Goal: Information Seeking & Learning: Learn about a topic

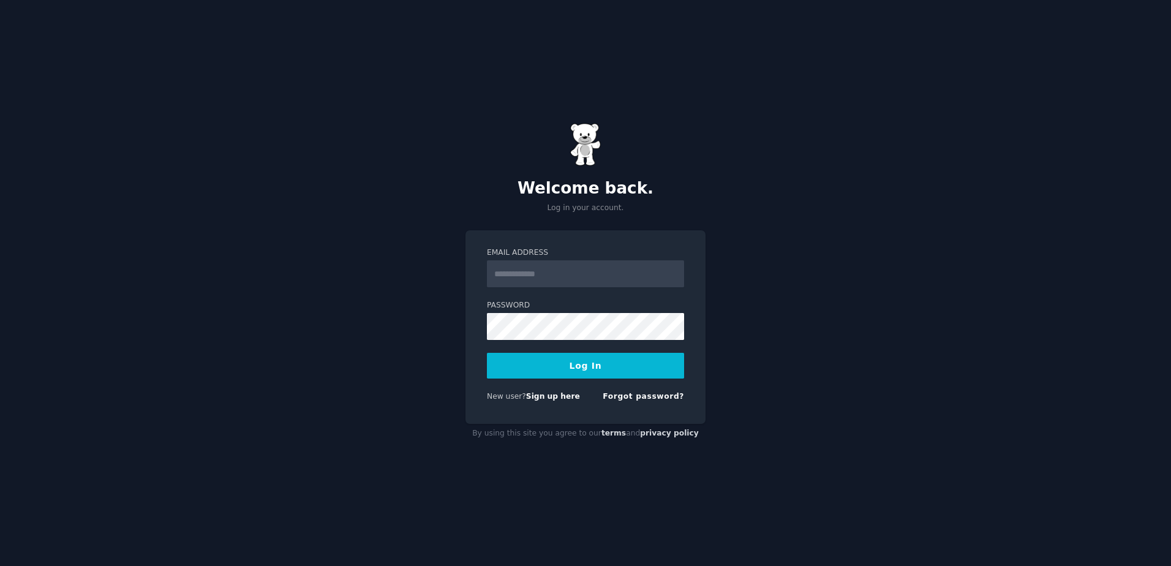
click at [568, 279] on input "Email Address" at bounding box center [585, 273] width 197 height 27
type input "**********"
click at [487, 353] on button "Log In" at bounding box center [585, 366] width 197 height 26
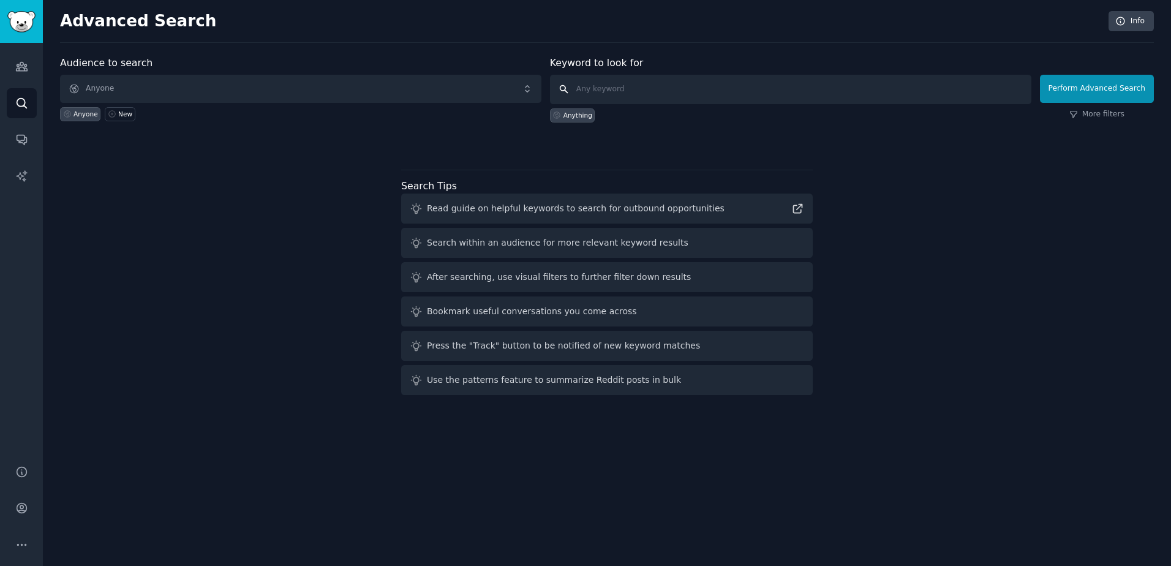
click at [629, 97] on input "text" at bounding box center [790, 89] width 481 height 29
click at [278, 83] on span "Anyone" at bounding box center [300, 89] width 481 height 28
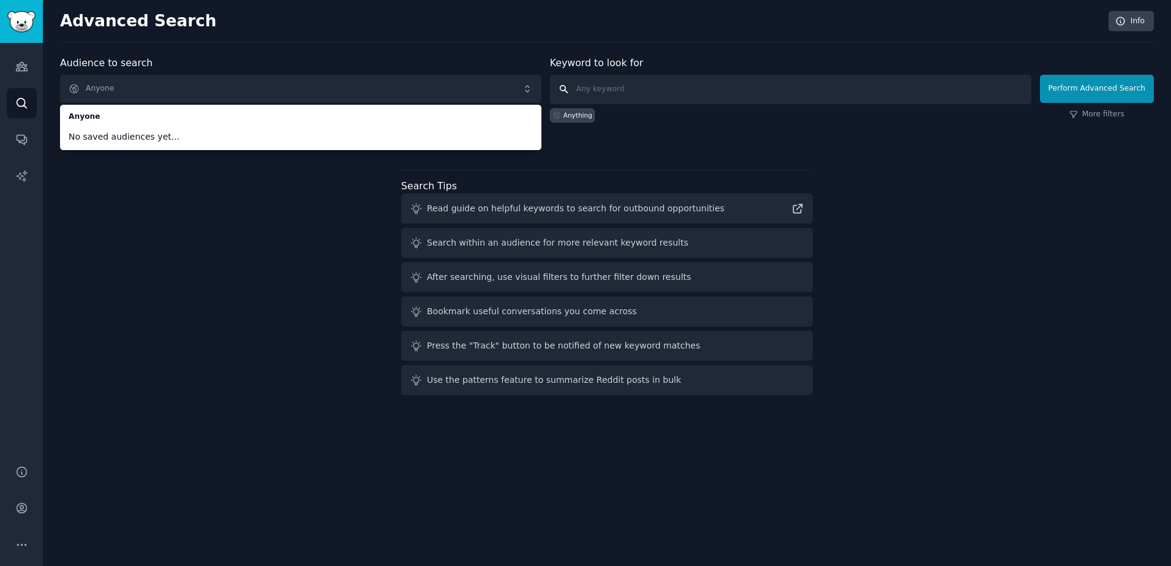
click at [667, 89] on input "text" at bounding box center [790, 89] width 481 height 29
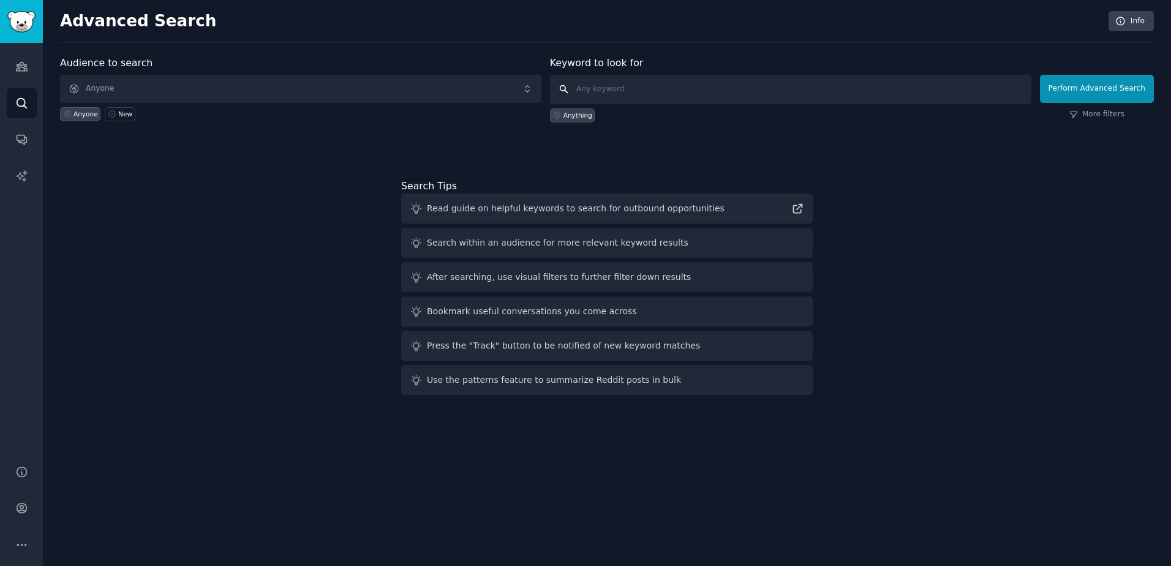
click at [665, 78] on input "text" at bounding box center [790, 89] width 481 height 29
type input "intranet"
click button "Perform Advanced Search" at bounding box center [1097, 89] width 114 height 28
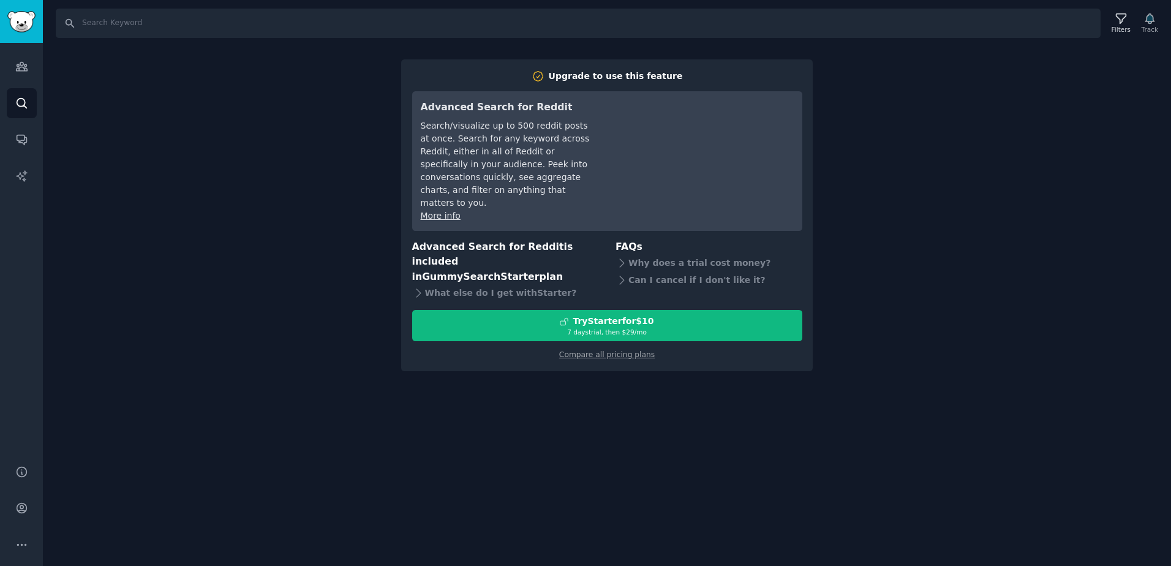
drag, startPoint x: 1038, startPoint y: 200, endPoint x: 1049, endPoint y: 175, distance: 27.4
click at [1038, 197] on div "Search Filters Track Upgrade to use this feature Advanced Search for Reddit Sea…" at bounding box center [607, 283] width 1128 height 566
click at [916, 130] on div "Search Filters Track Upgrade to use this feature Advanced Search for Reddit Sea…" at bounding box center [607, 283] width 1128 height 566
click at [13, 17] on img "Sidebar" at bounding box center [21, 21] width 28 height 21
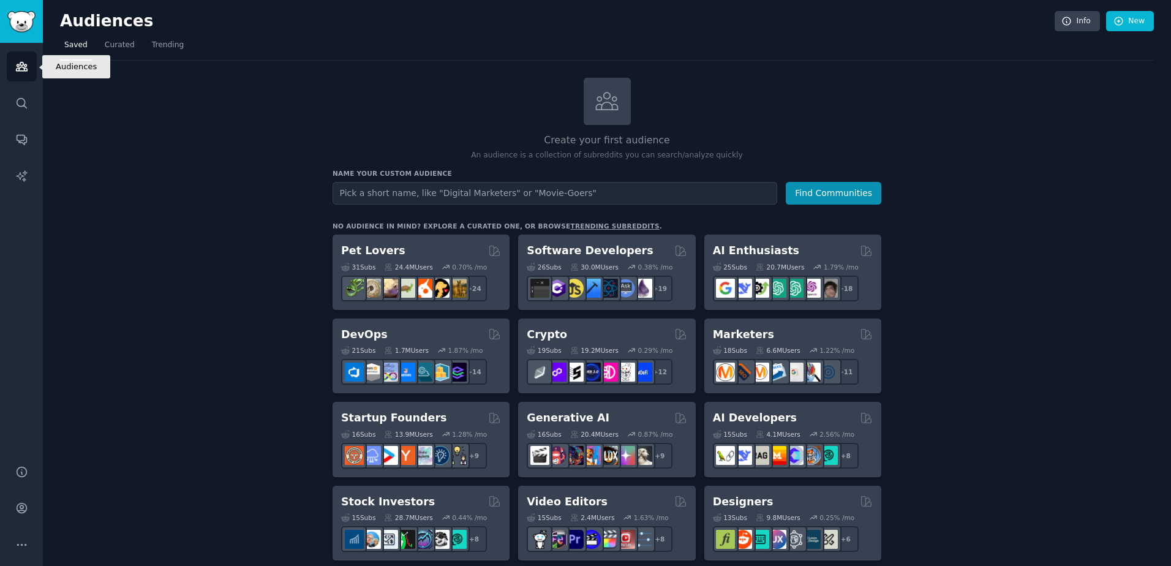
click at [9, 61] on link "Audiences" at bounding box center [22, 66] width 30 height 30
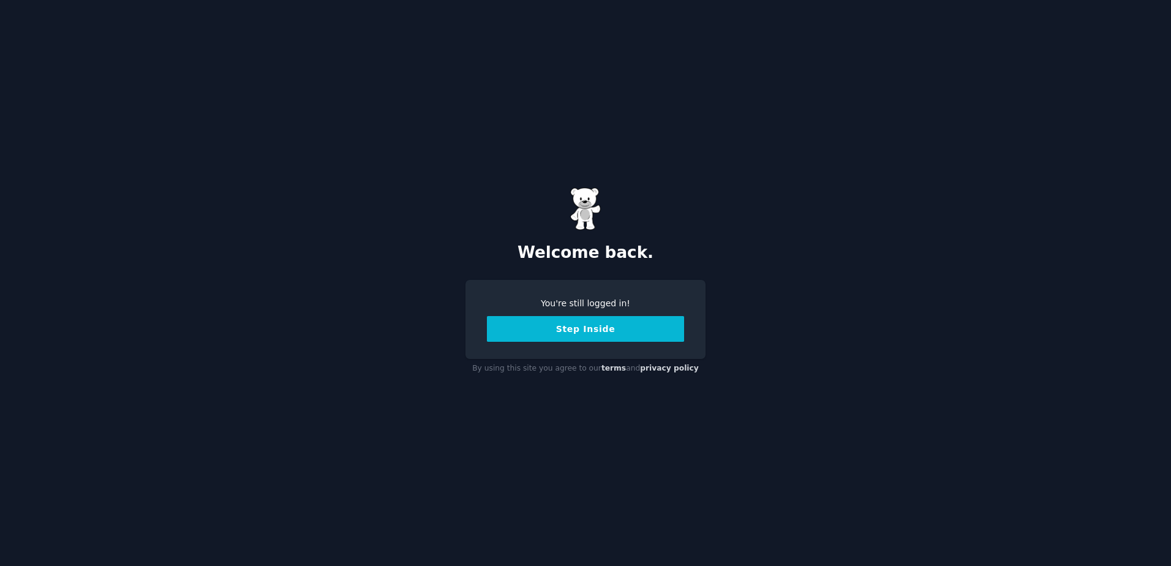
click at [617, 329] on button "Step Inside" at bounding box center [585, 329] width 197 height 26
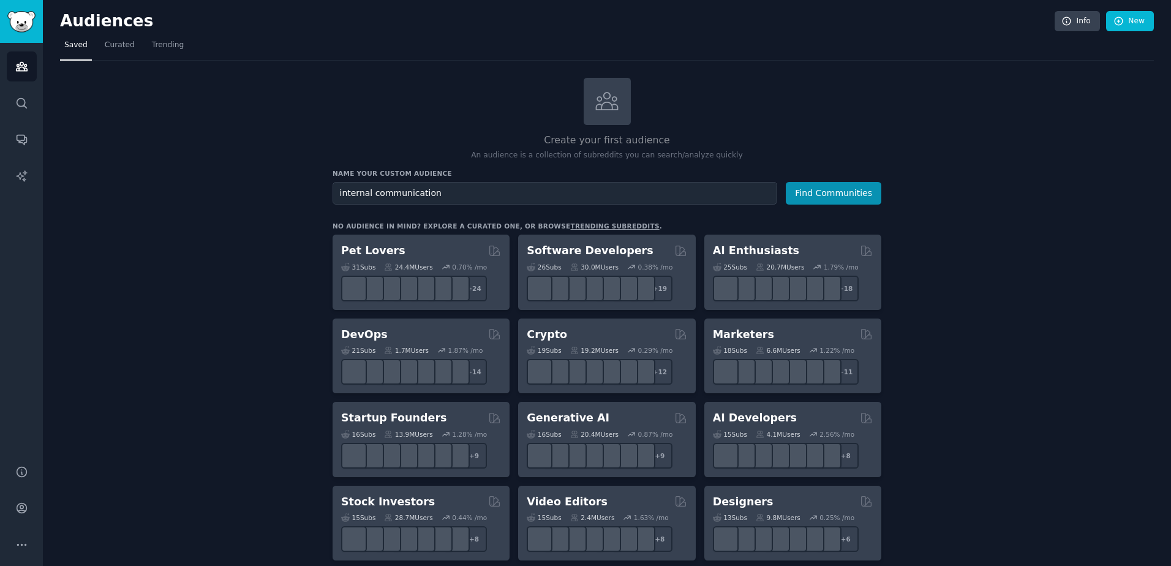
type input "internal communication"
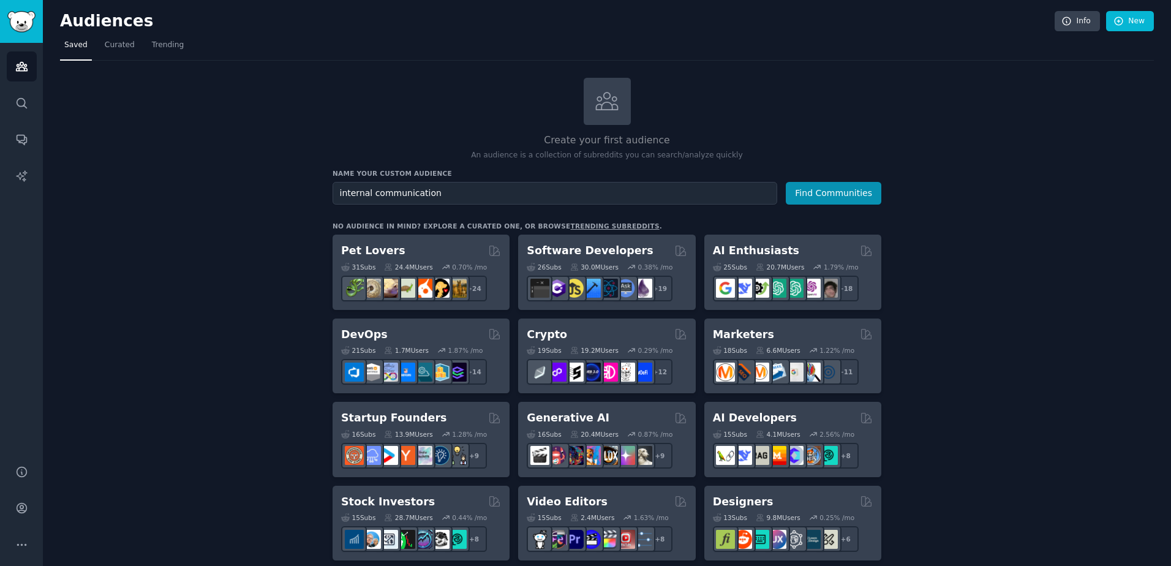
click at [786, 182] on button "Find Communities" at bounding box center [834, 193] width 96 height 23
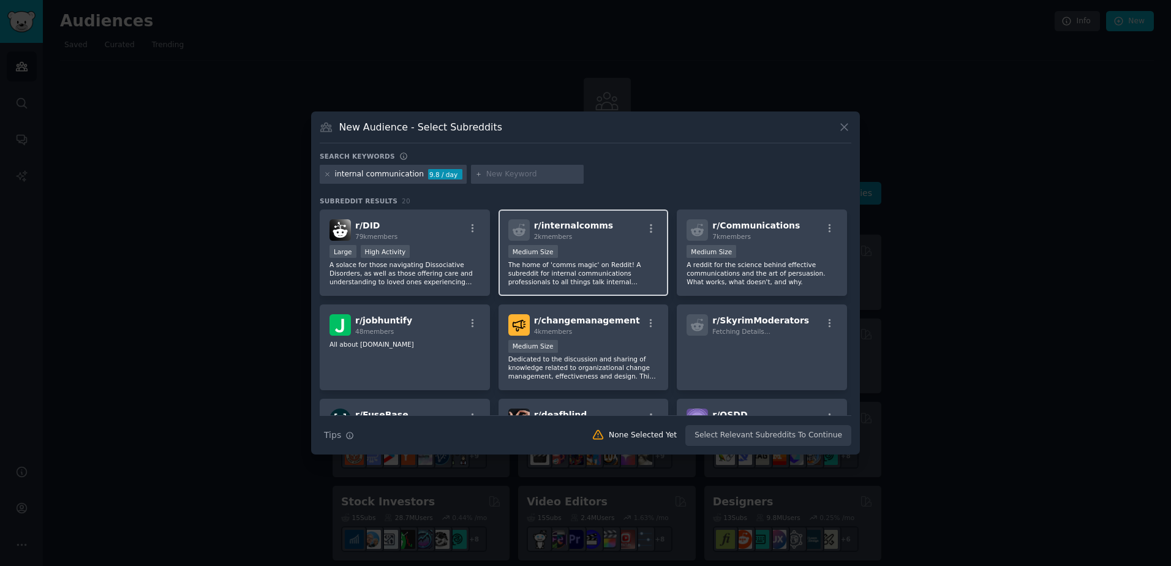
click at [565, 230] on span "r/ internalcomms" at bounding box center [574, 226] width 80 height 10
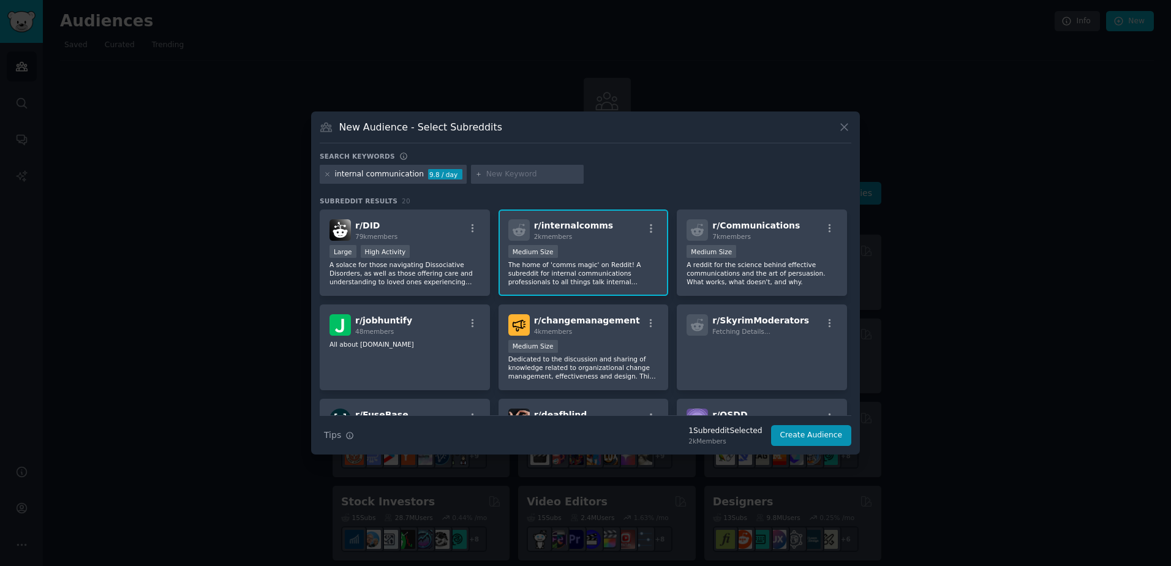
click at [574, 259] on div "1000 - 10,000 members Medium Size" at bounding box center [583, 252] width 151 height 15
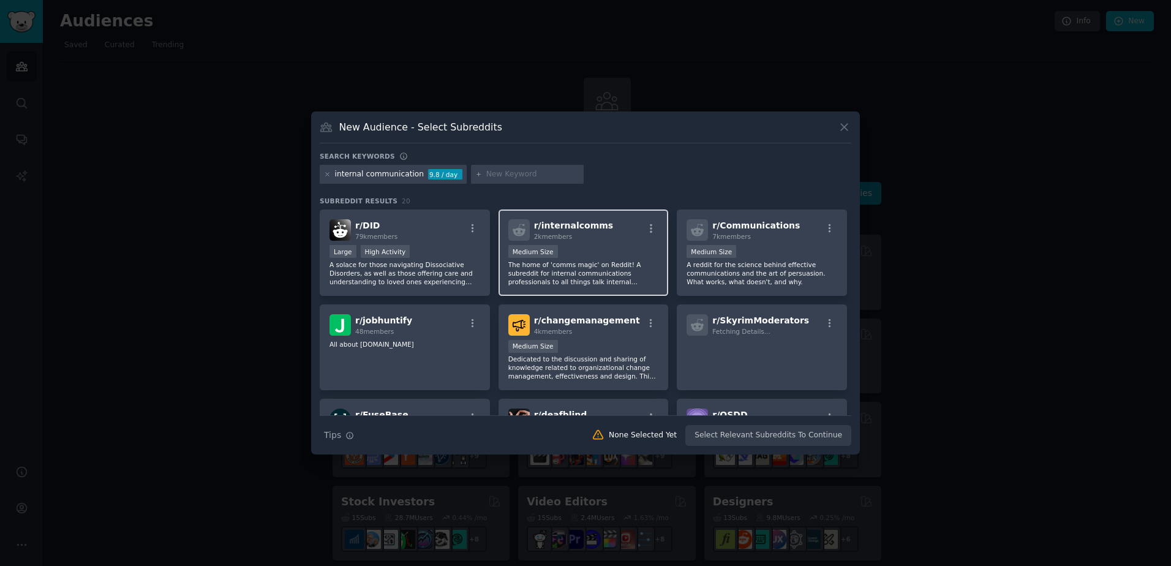
click at [552, 233] on span "2k members" at bounding box center [553, 236] width 39 height 7
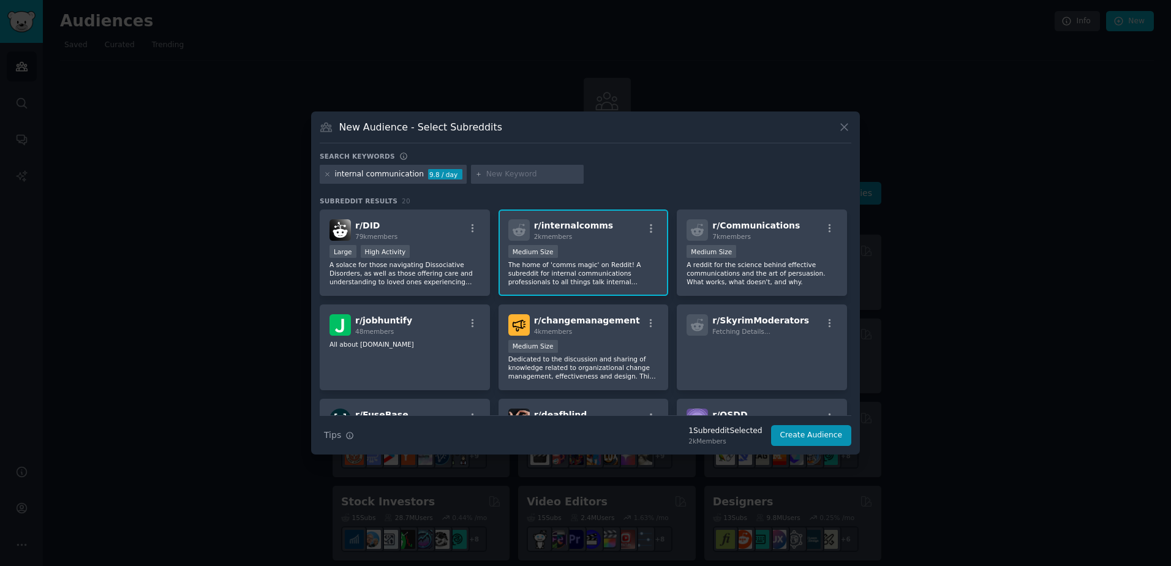
click at [578, 255] on div "1000 - 10,000 members Medium Size" at bounding box center [583, 252] width 151 height 15
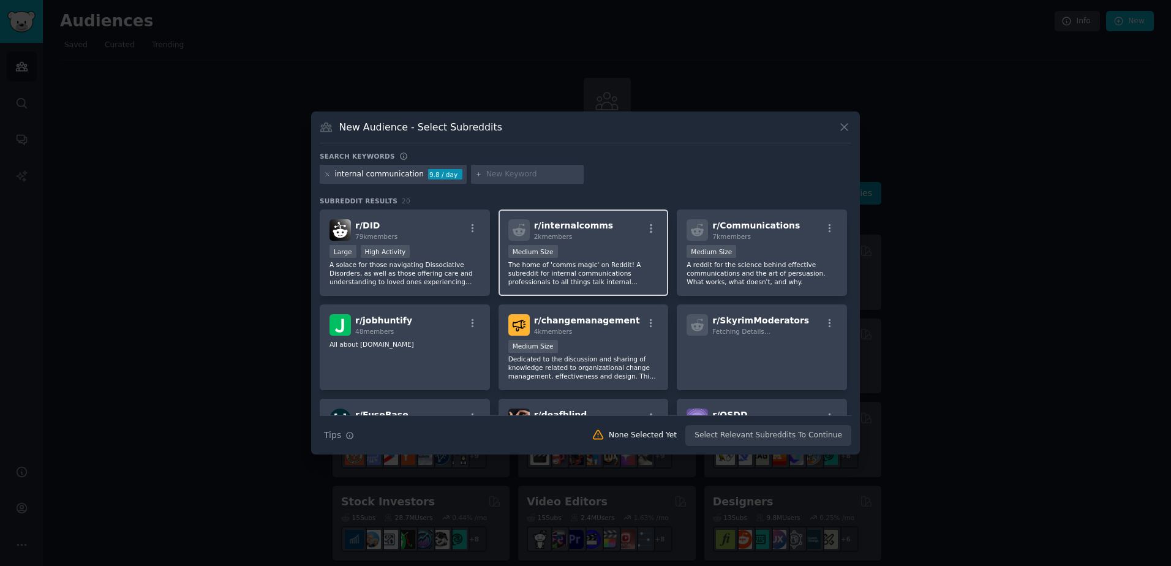
click at [578, 255] on div "1000 - 10,000 members Medium Size" at bounding box center [583, 252] width 151 height 15
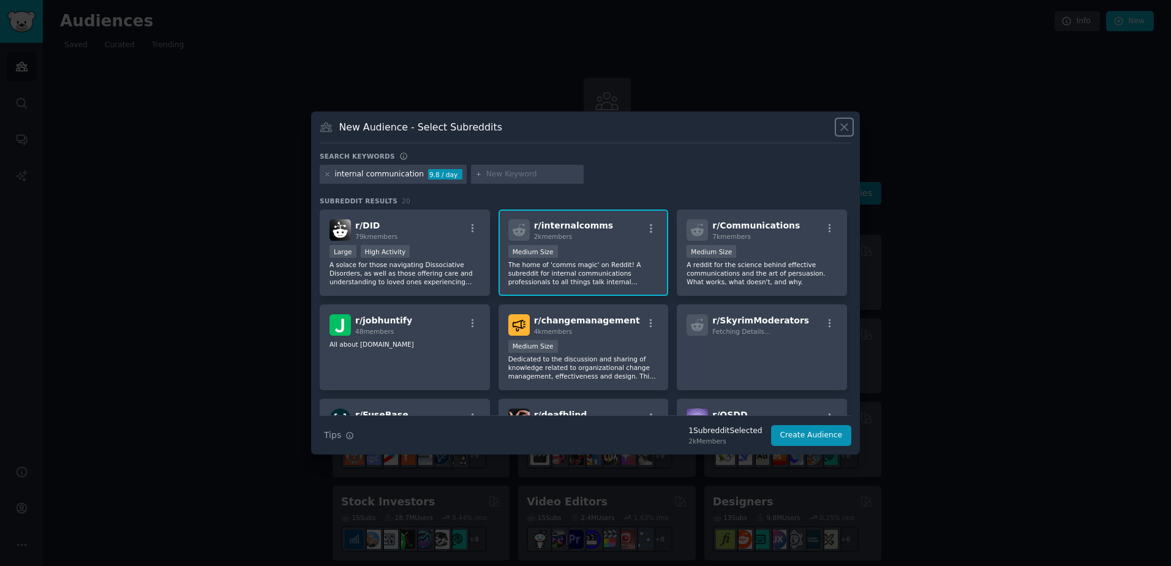
click at [846, 129] on icon at bounding box center [844, 127] width 7 height 7
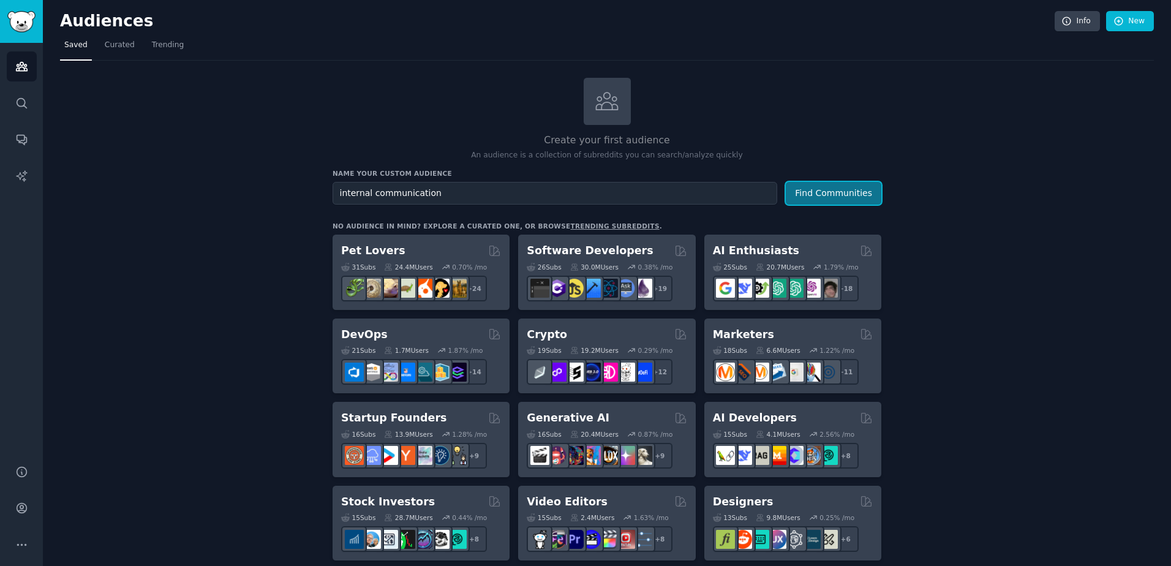
click at [823, 194] on button "Find Communities" at bounding box center [834, 193] width 96 height 23
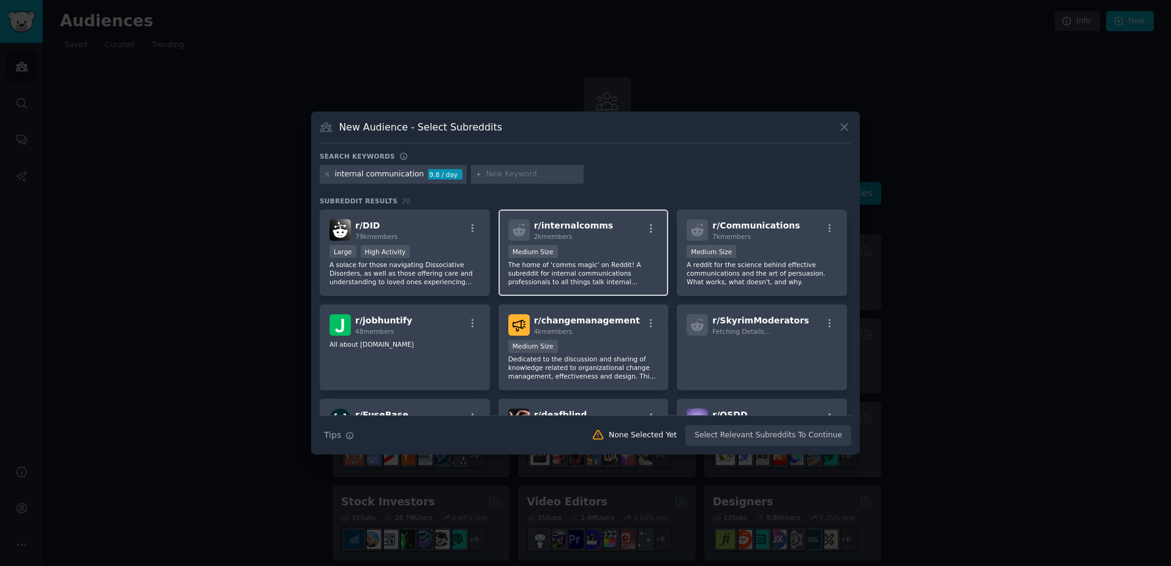
click at [582, 232] on div "2k members" at bounding box center [574, 236] width 80 height 9
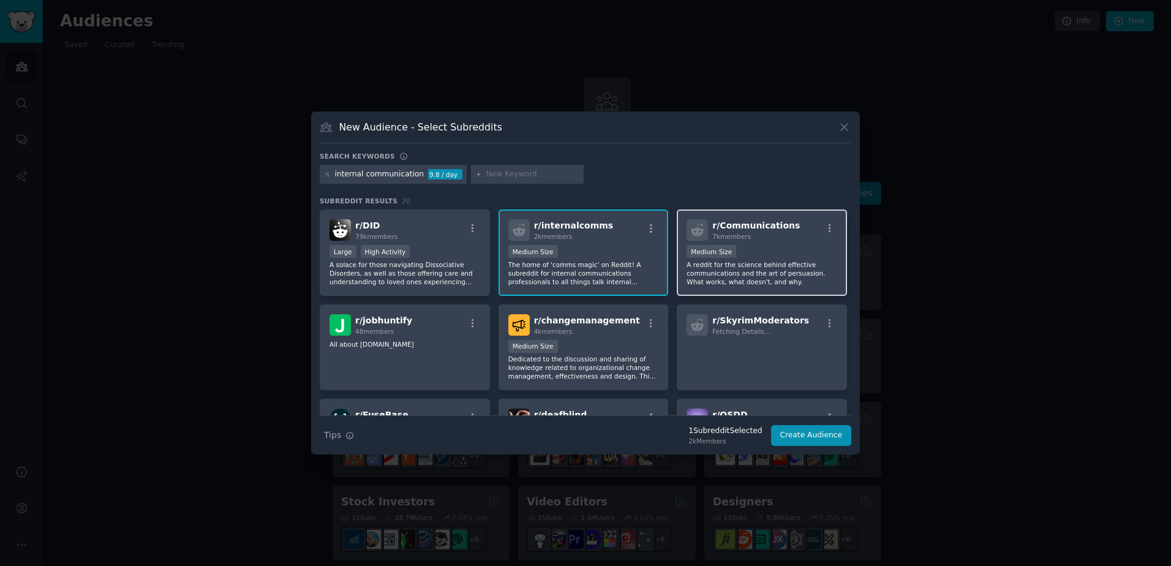
drag, startPoint x: 576, startPoint y: 232, endPoint x: 783, endPoint y: 233, distance: 207.0
click at [783, 233] on div "7k members" at bounding box center [756, 236] width 88 height 9
click at [777, 246] on div "Medium Size" at bounding box center [762, 252] width 151 height 15
click at [842, 126] on icon at bounding box center [844, 127] width 13 height 13
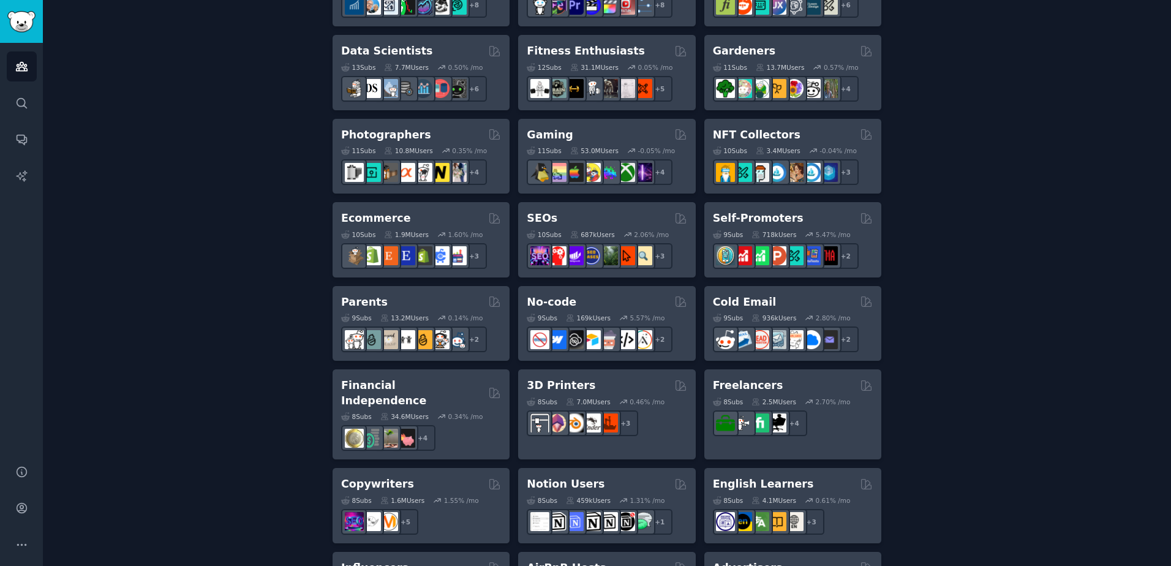
scroll to position [541, 0]
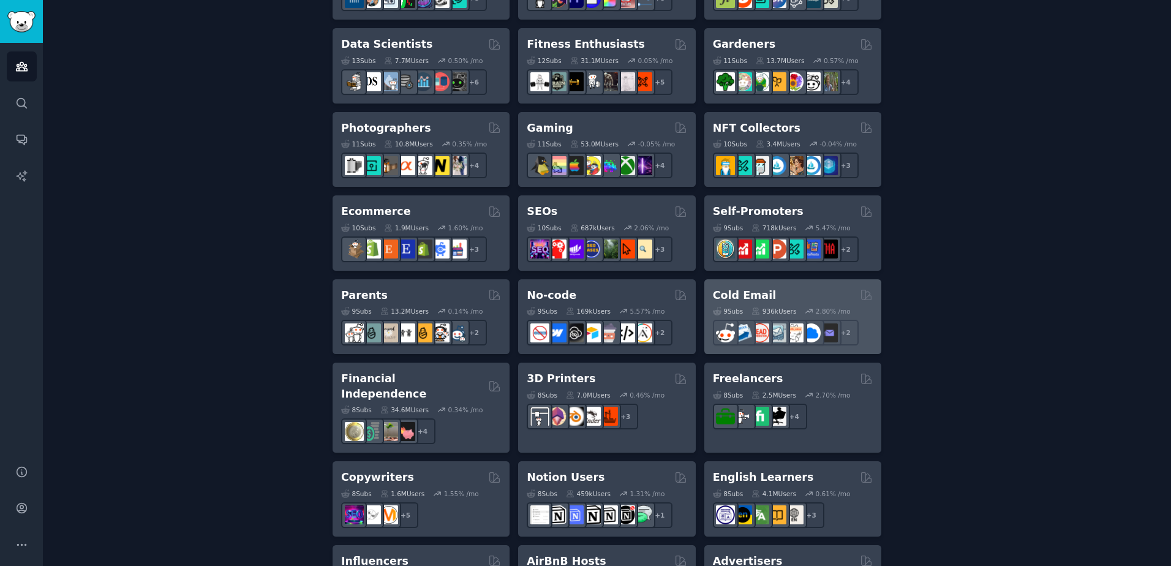
click at [780, 297] on div "Cold Email" at bounding box center [793, 295] width 160 height 15
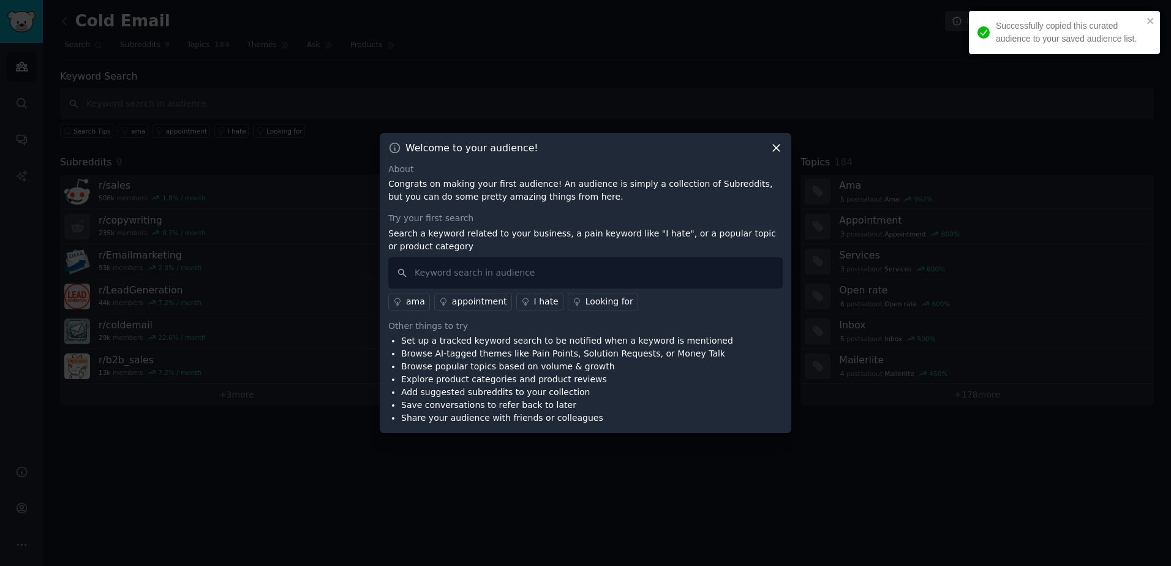
click at [785, 147] on div "Welcome to your audience! About Congrats on making your first audience! An audi…" at bounding box center [586, 283] width 412 height 301
click at [774, 145] on div "Welcome to your audience! About Congrats on making your first audience! An audi…" at bounding box center [586, 283] width 412 height 301
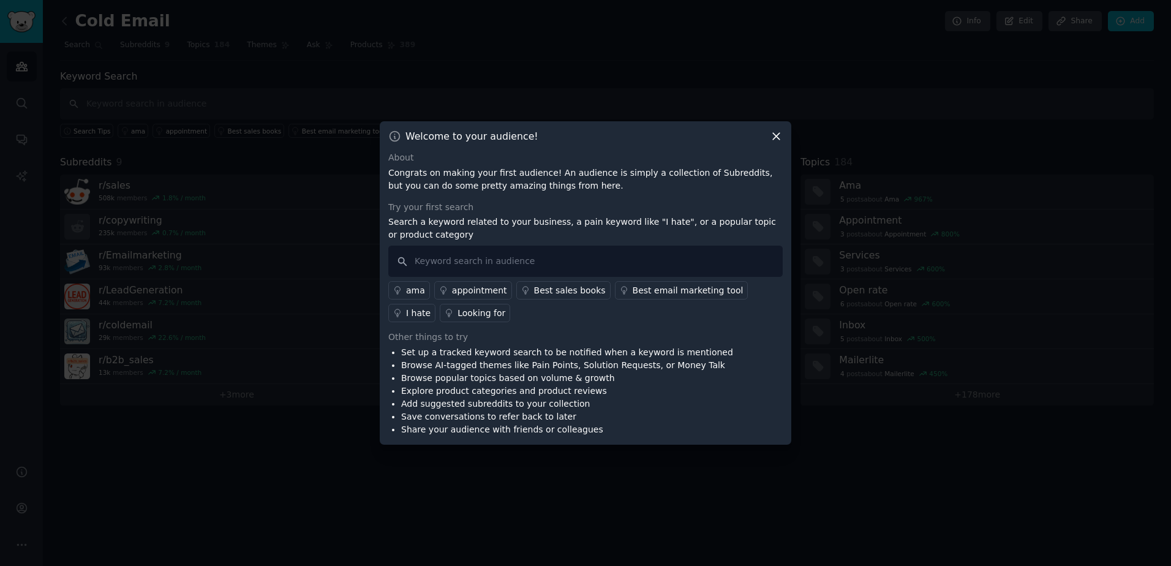
click at [774, 134] on icon at bounding box center [776, 137] width 7 height 7
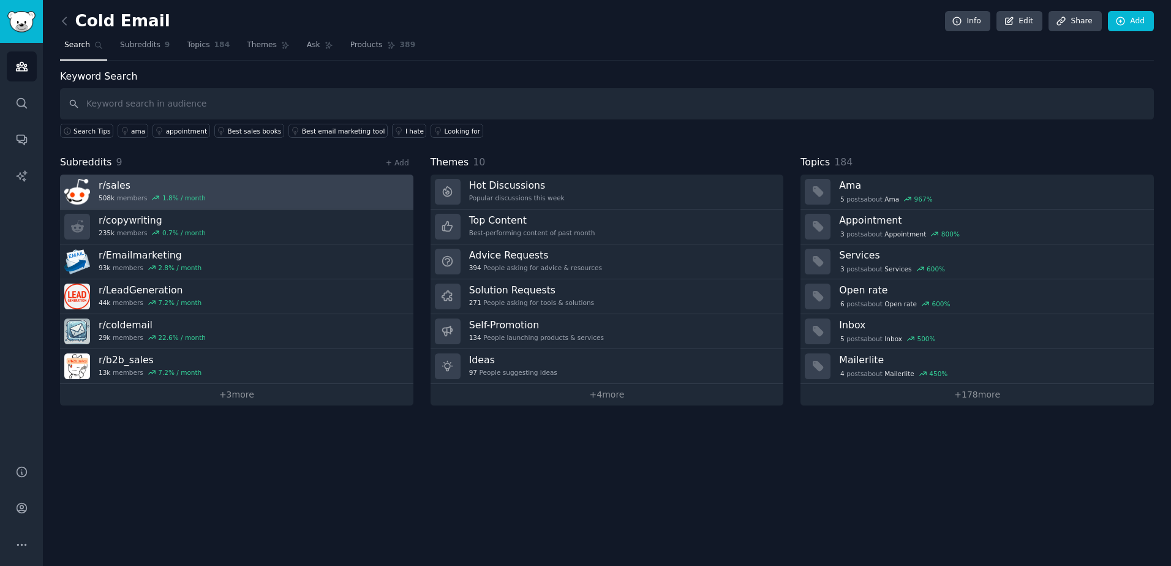
click at [116, 180] on h3 "r/ sales" at bounding box center [152, 185] width 107 height 13
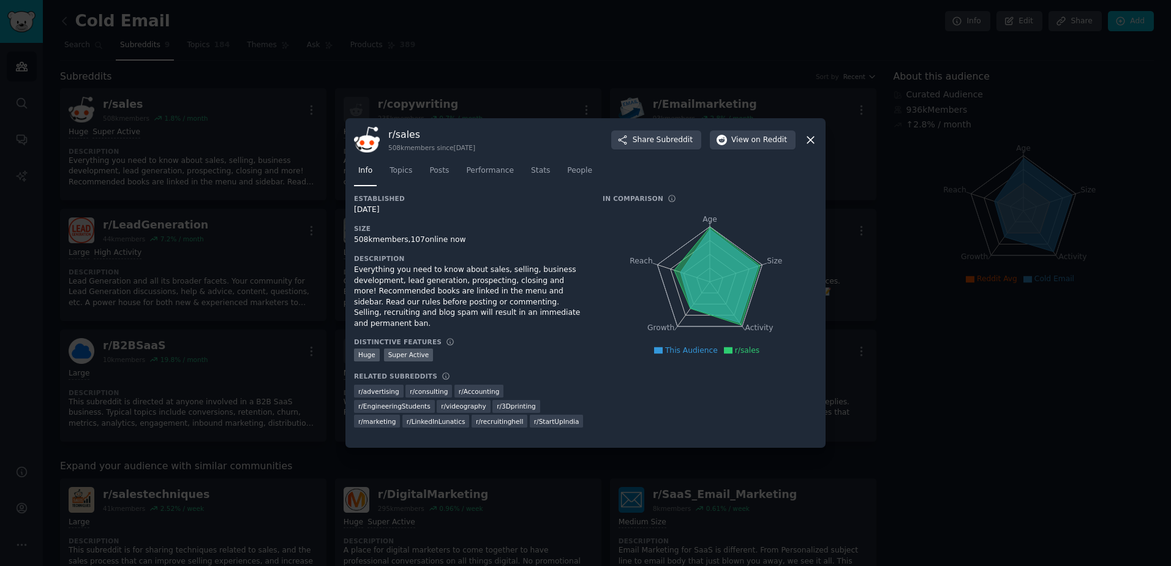
click at [807, 137] on icon at bounding box center [810, 140] width 7 height 7
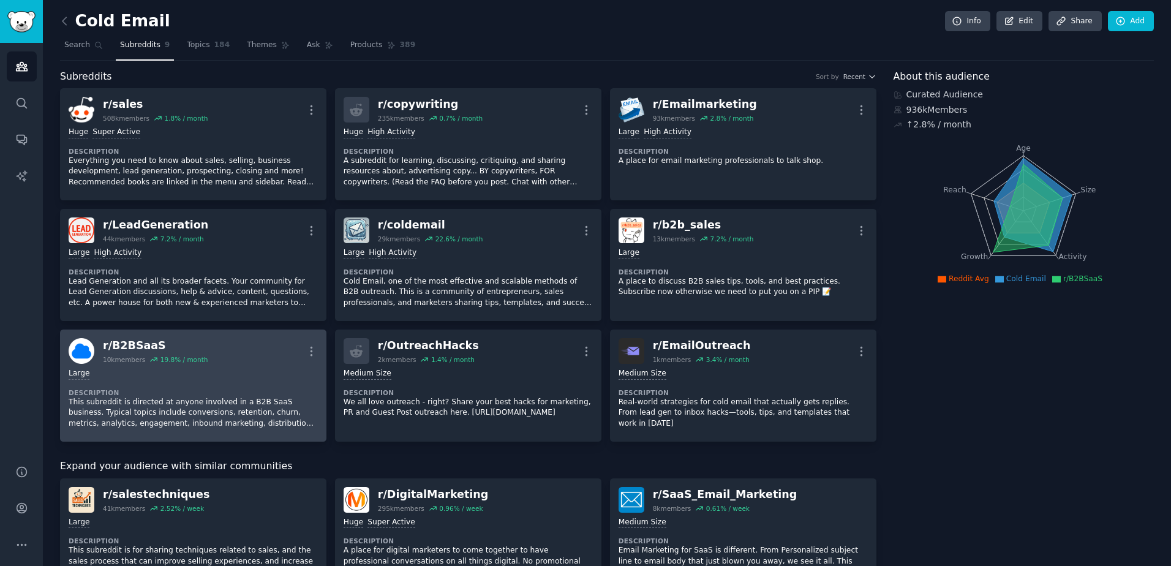
click at [143, 343] on div "r/ B2BSaaS" at bounding box center [155, 345] width 105 height 15
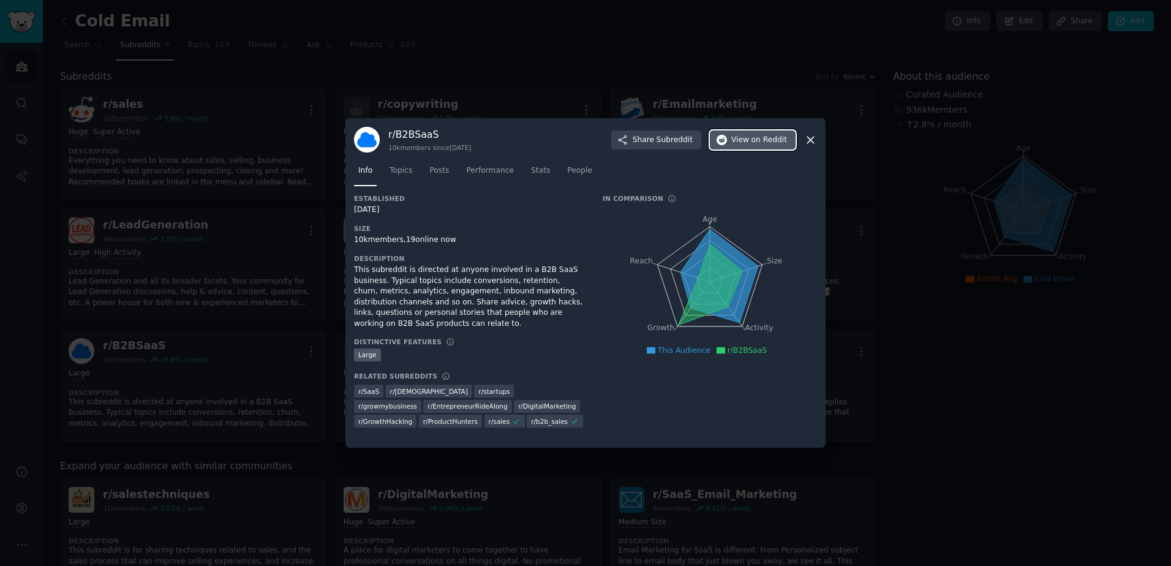
click at [775, 146] on button "View on Reddit" at bounding box center [753, 140] width 86 height 20
